Goal: Navigation & Orientation: Find specific page/section

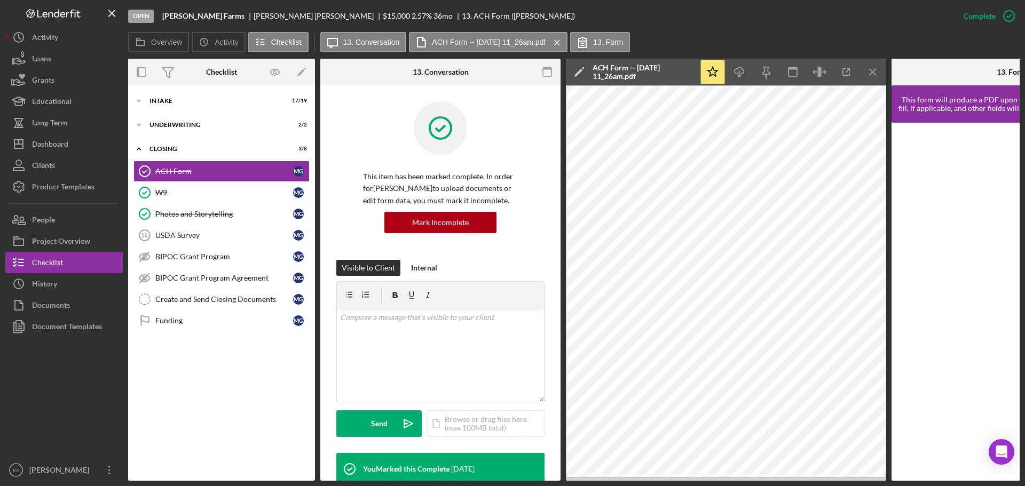
scroll to position [226, 0]
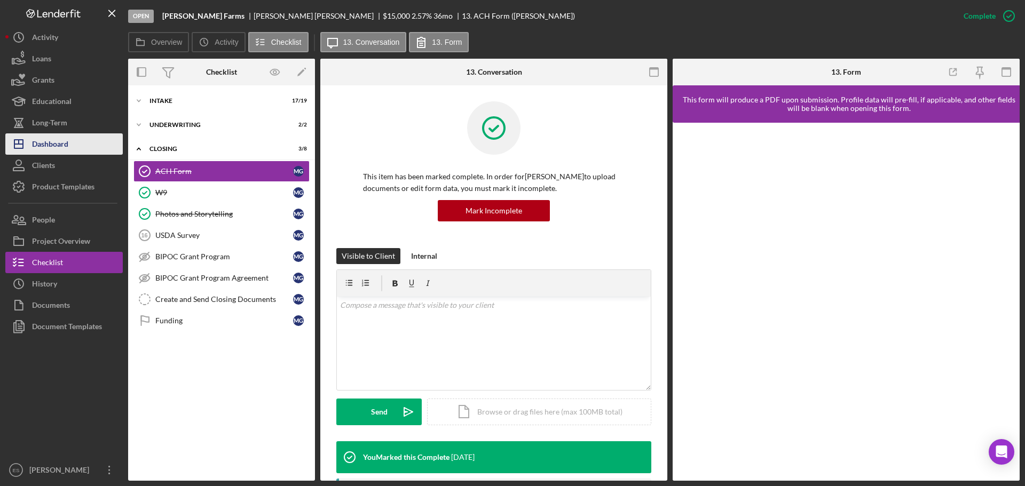
click at [72, 150] on button "Icon/Dashboard Dashboard" at bounding box center [63, 143] width 117 height 21
